Goal: Contribute content

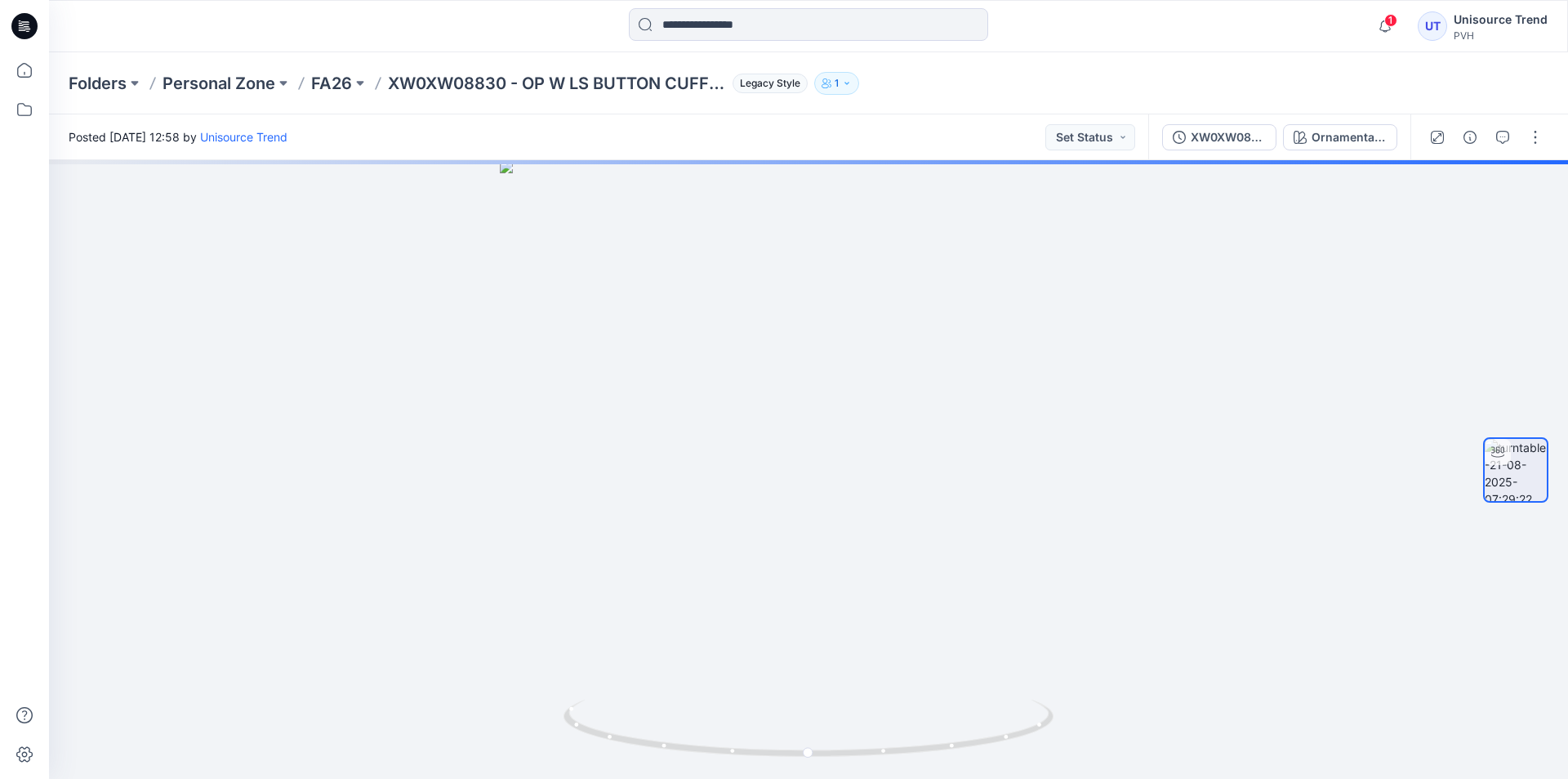
click at [1524, 150] on div at bounding box center [1486, 137] width 151 height 46
click at [1544, 150] on button "button" at bounding box center [1535, 137] width 26 height 26
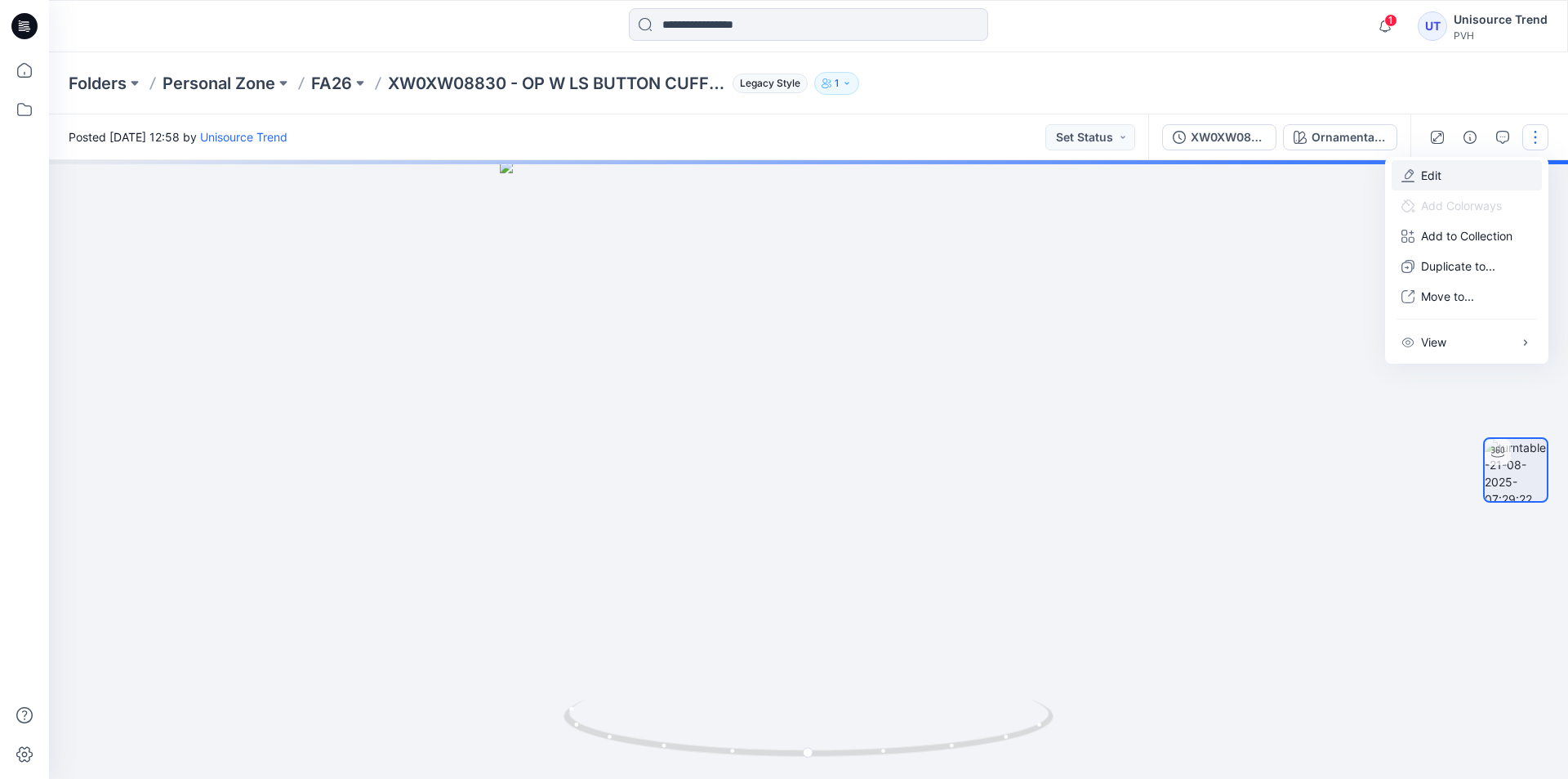
click at [1466, 178] on button "Edit" at bounding box center [1467, 175] width 150 height 30
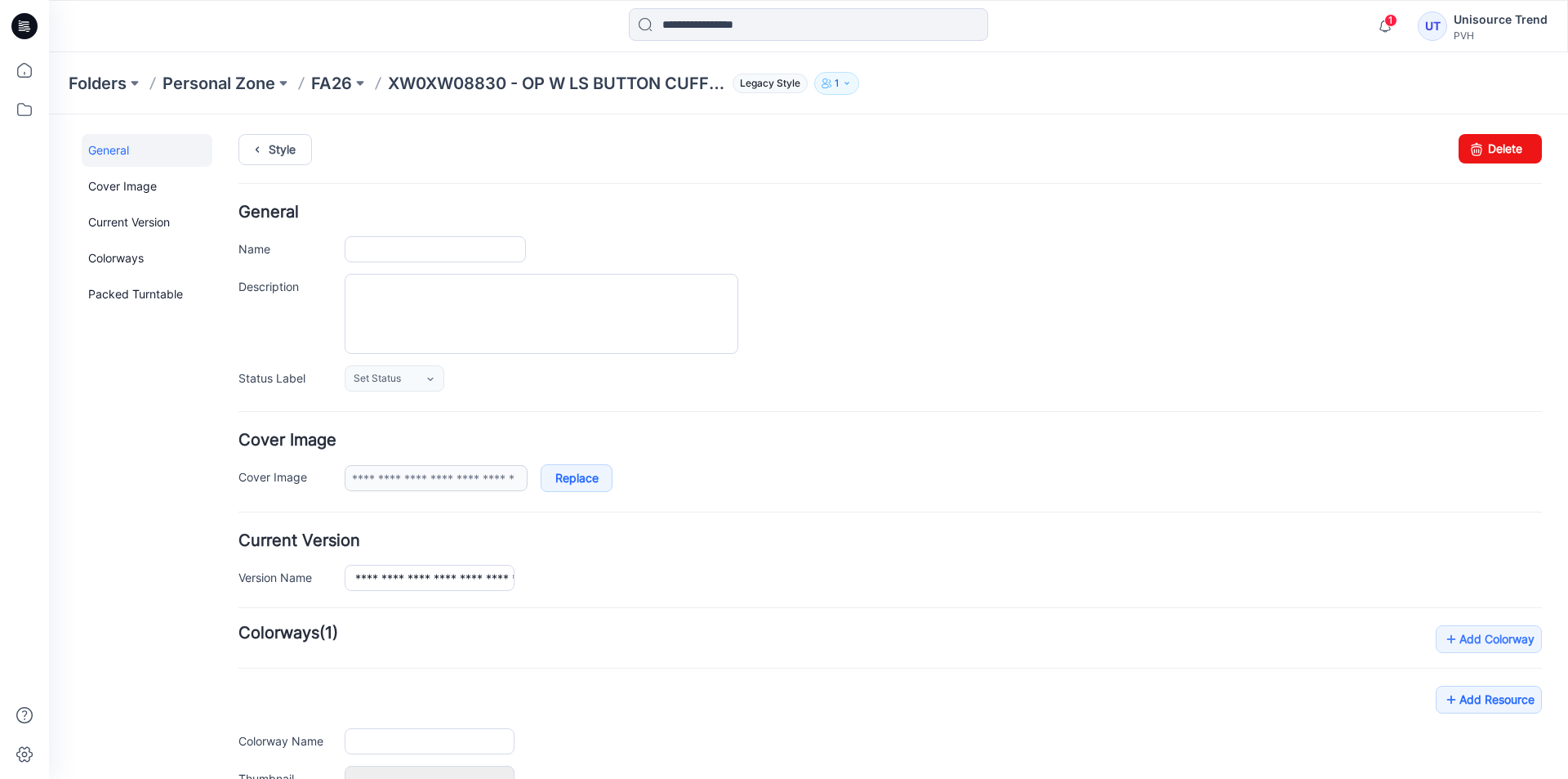
type input "**********"
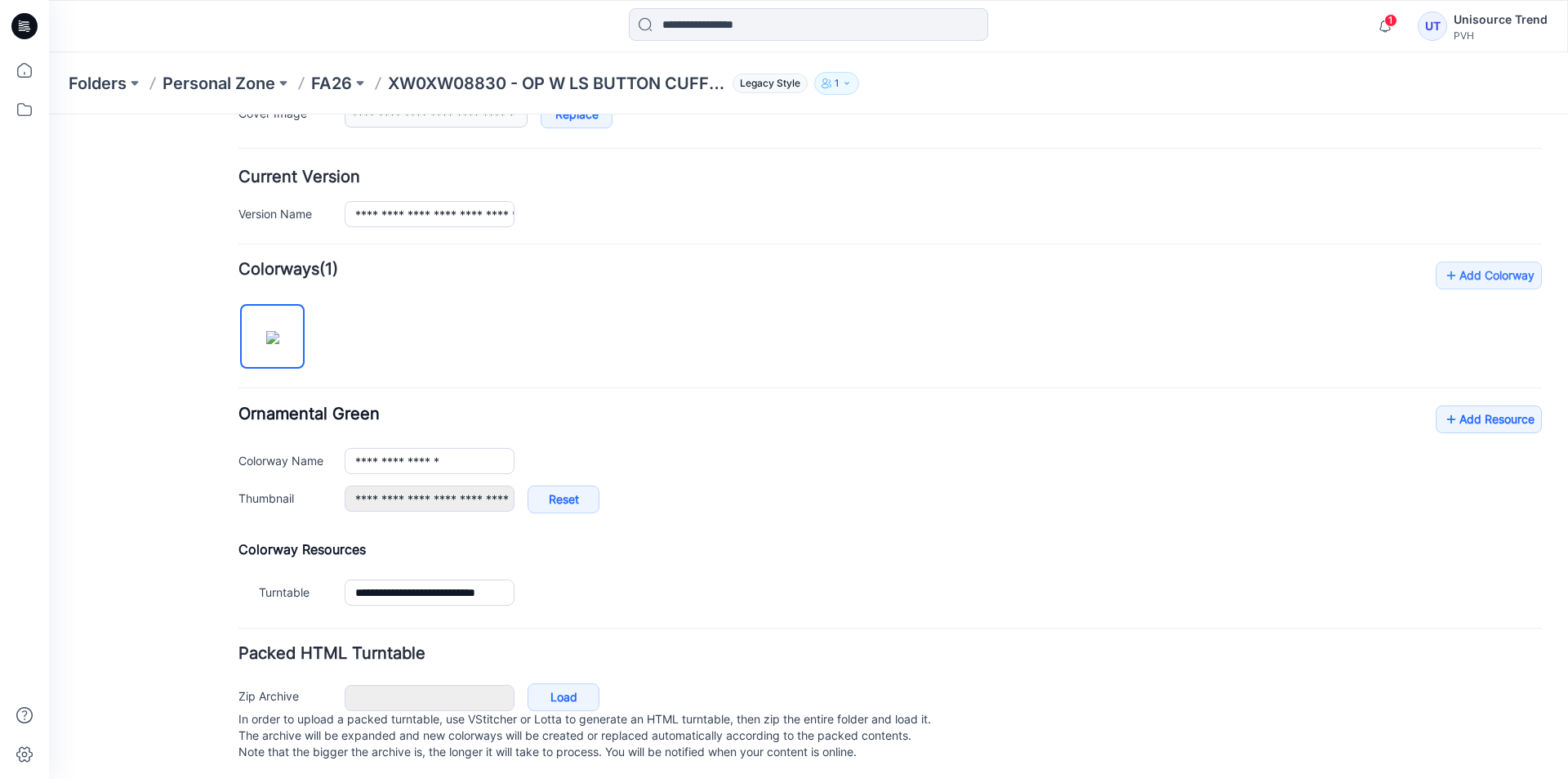
scroll to position [383, 0]
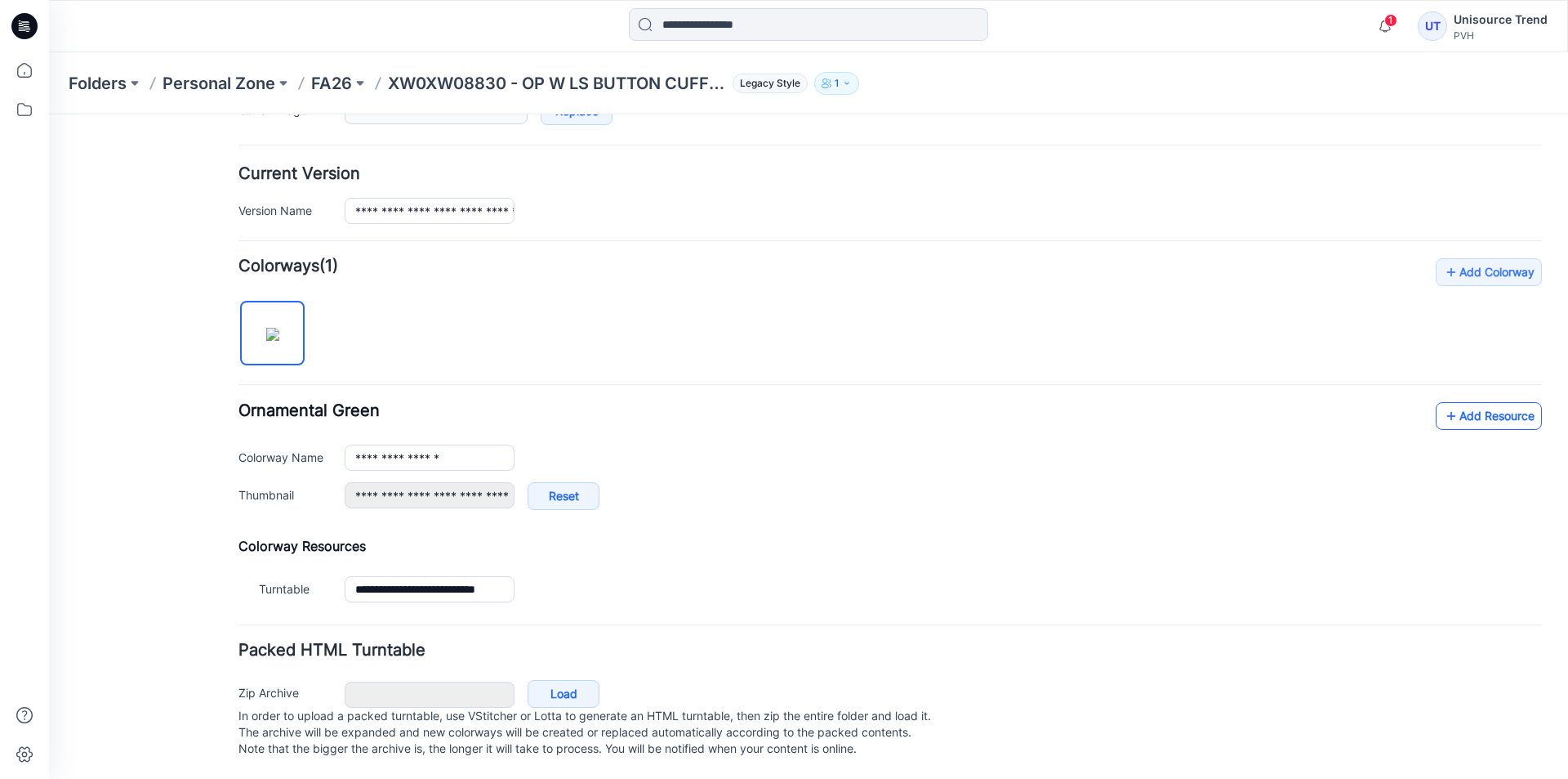
click at [1506, 402] on link "Add Resource" at bounding box center [1489, 415] width 107 height 28
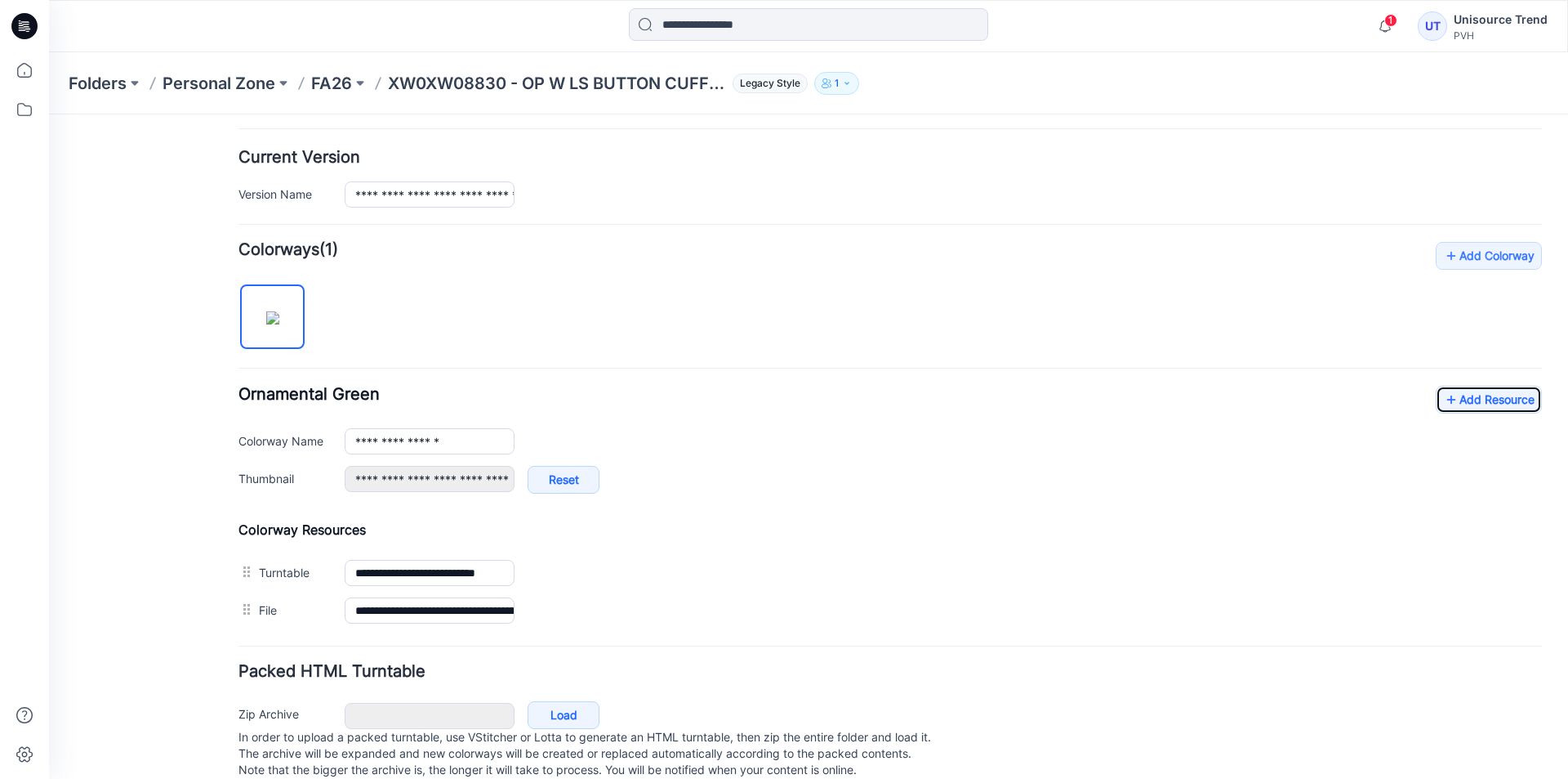
scroll to position [0, 0]
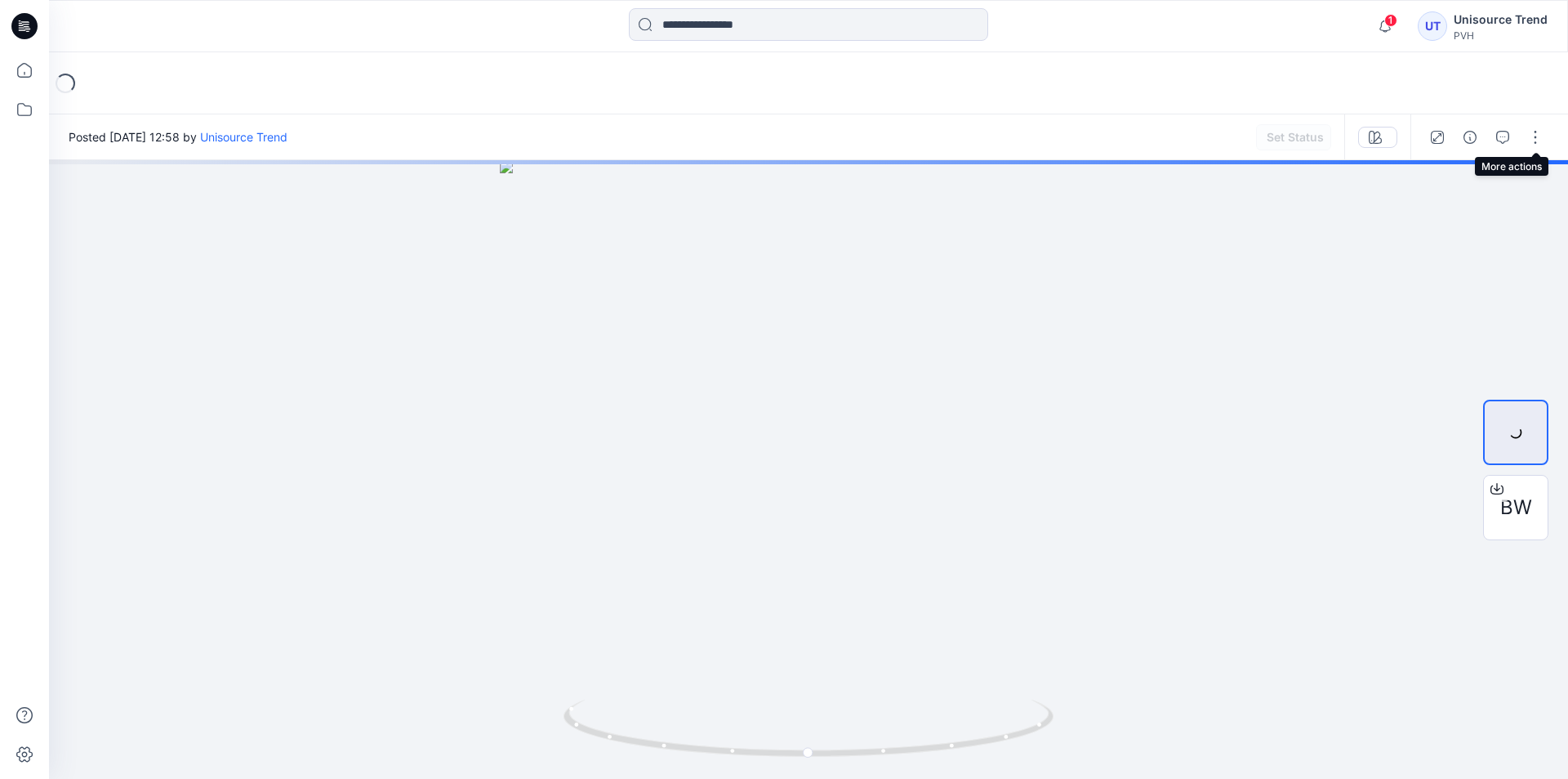
click at [1537, 134] on button "button" at bounding box center [1535, 137] width 26 height 26
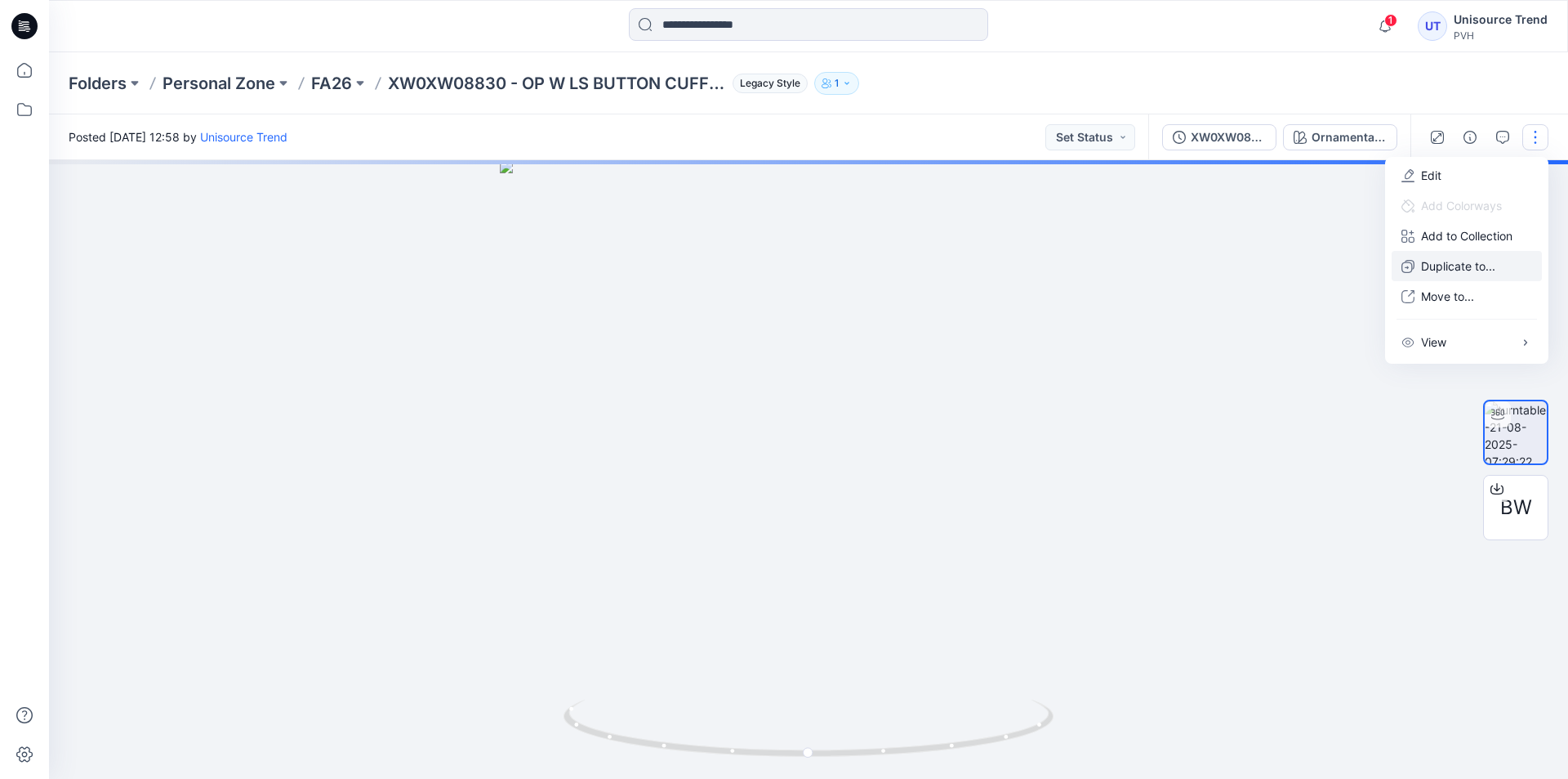
click at [1483, 255] on button "Duplicate to..." at bounding box center [1467, 266] width 150 height 30
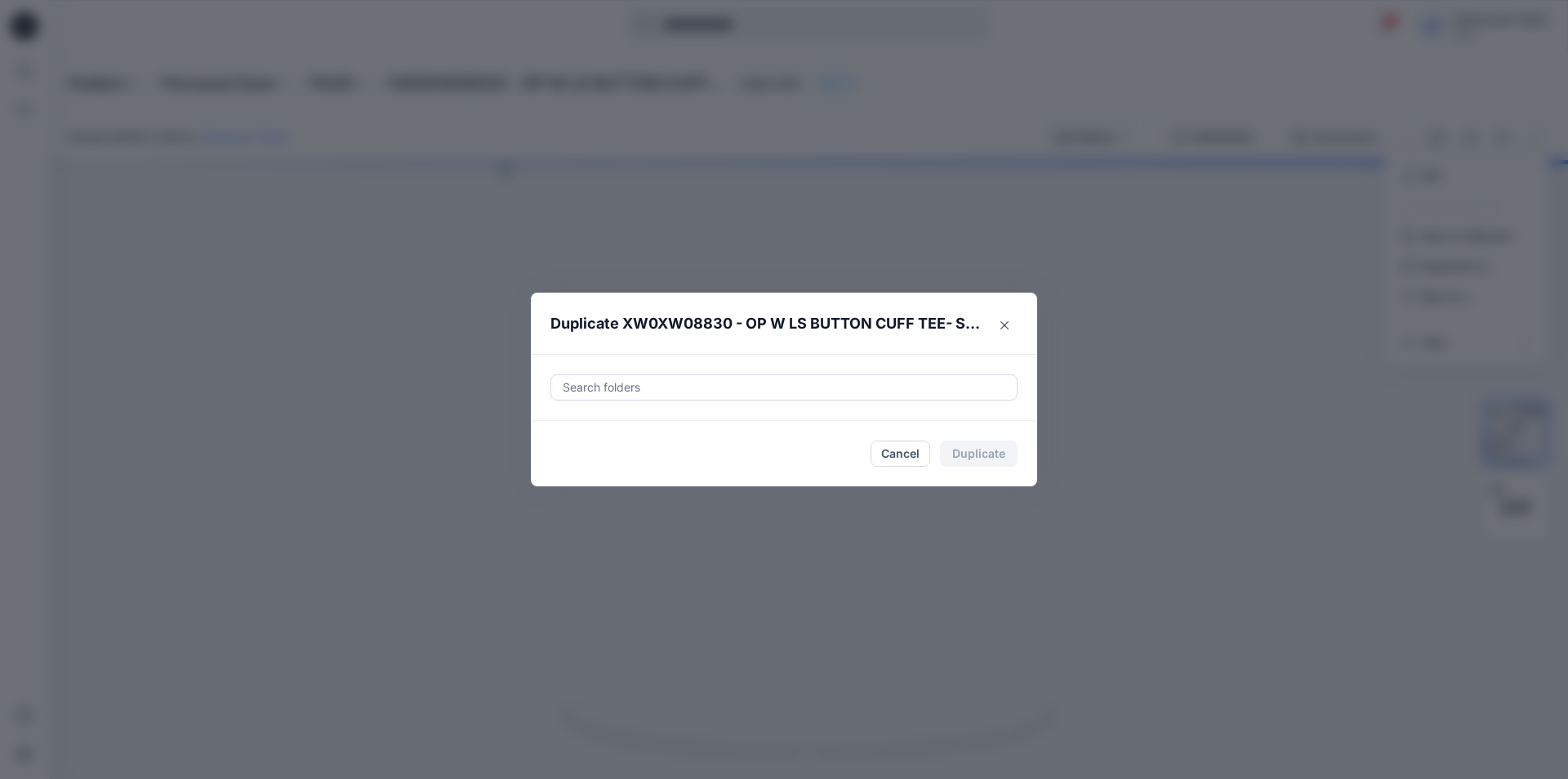
click at [833, 400] on div "Search folders" at bounding box center [784, 387] width 467 height 26
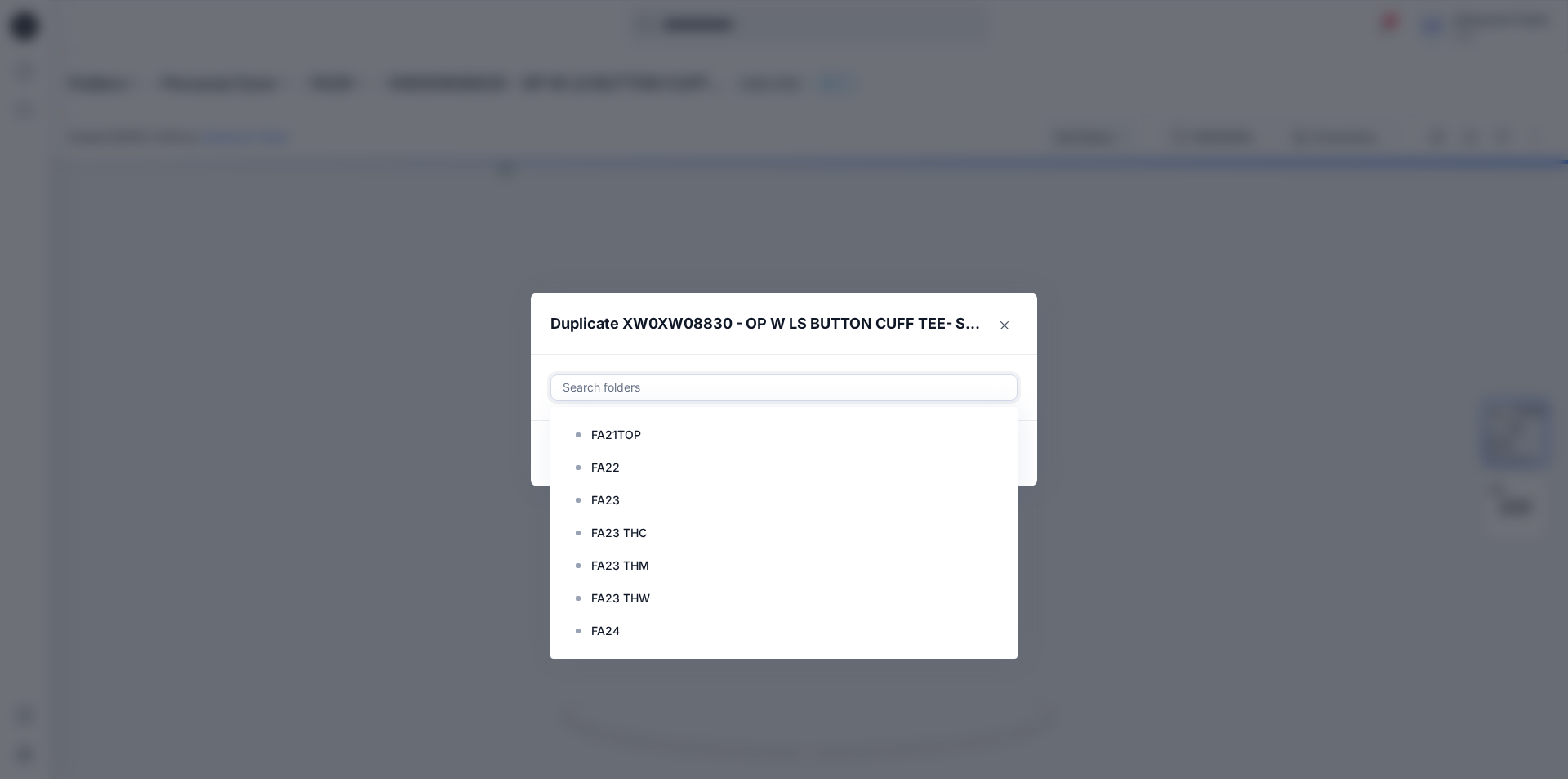
type input "*"
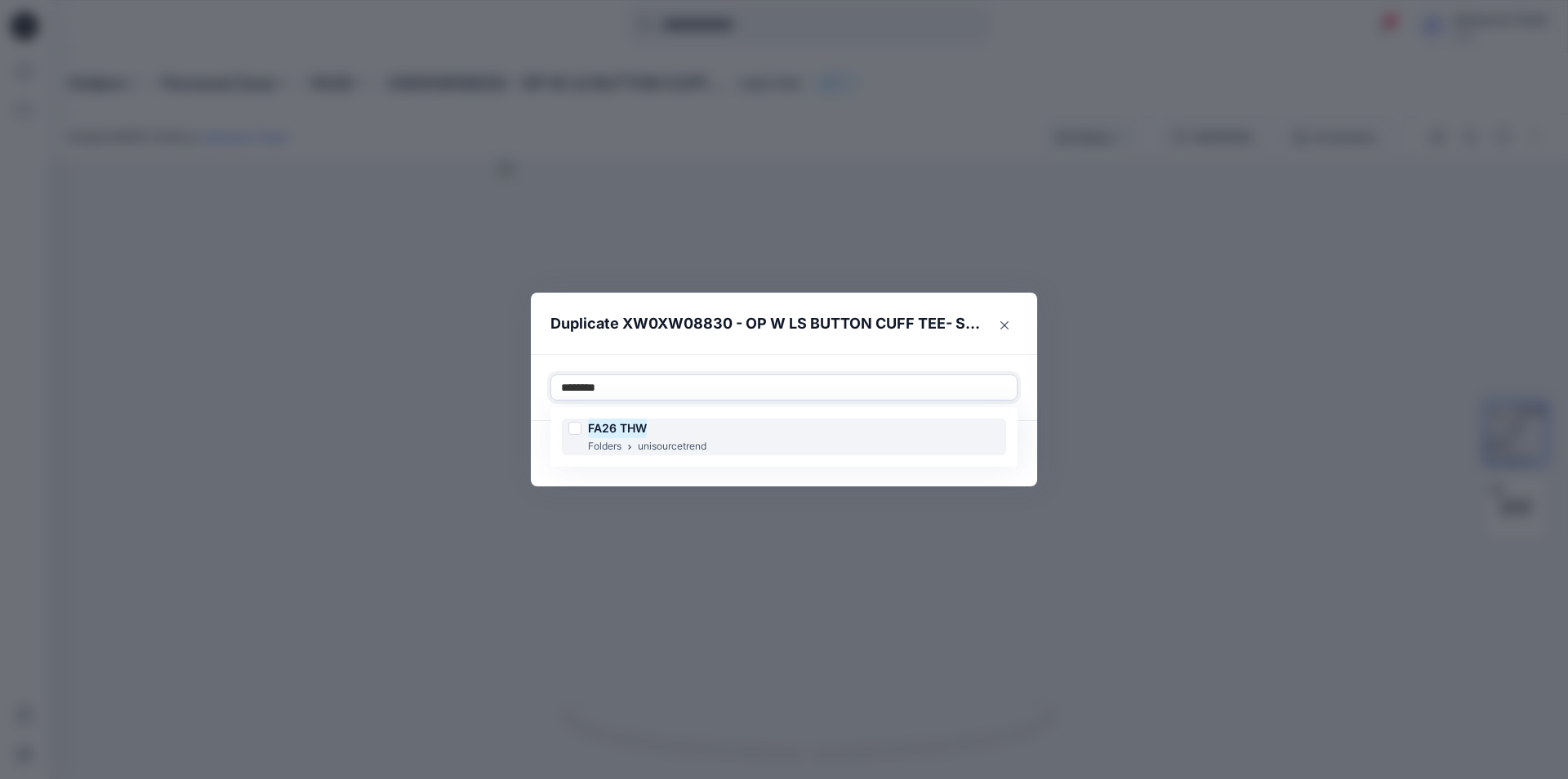
click at [576, 425] on div at bounding box center [575, 428] width 13 height 13
type input "********"
click at [533, 471] on footer "Cancel Duplicate" at bounding box center [784, 453] width 506 height 65
click at [956, 458] on button "Duplicate" at bounding box center [979, 453] width 78 height 26
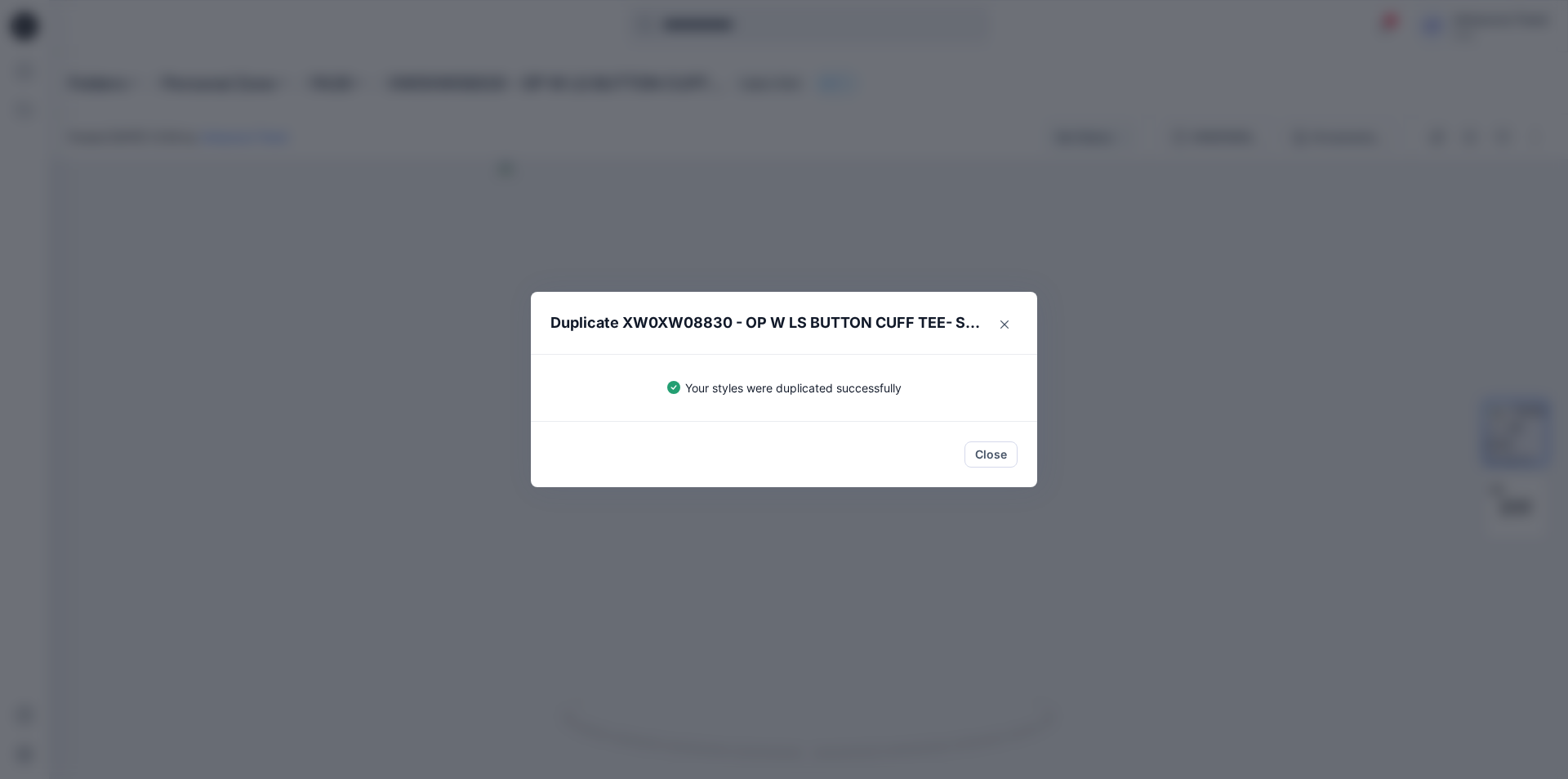
click at [982, 451] on button "Close" at bounding box center [991, 454] width 53 height 26
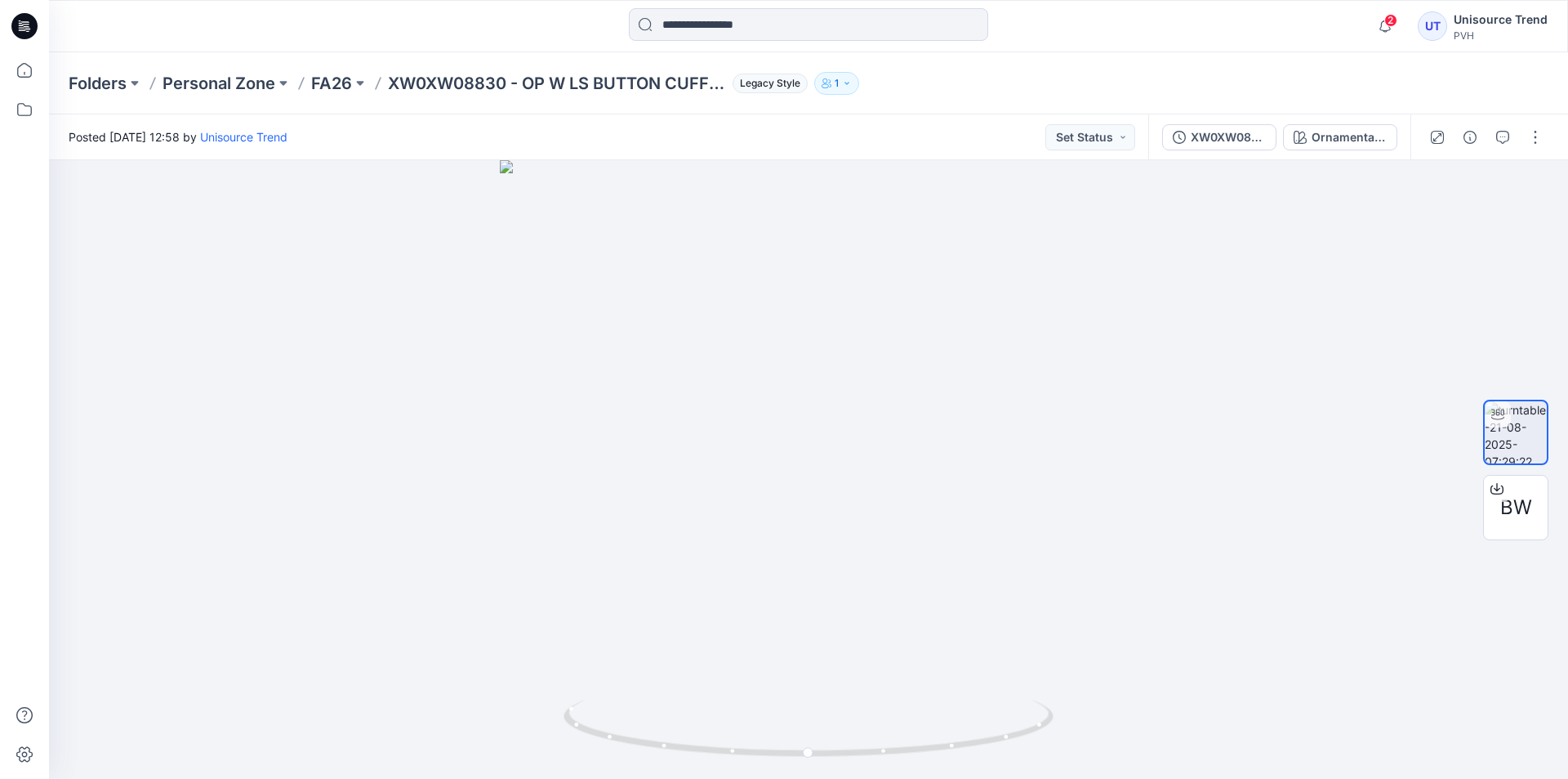
click at [31, 28] on icon at bounding box center [25, 25] width 26 height 26
